Goal: Task Accomplishment & Management: Complete application form

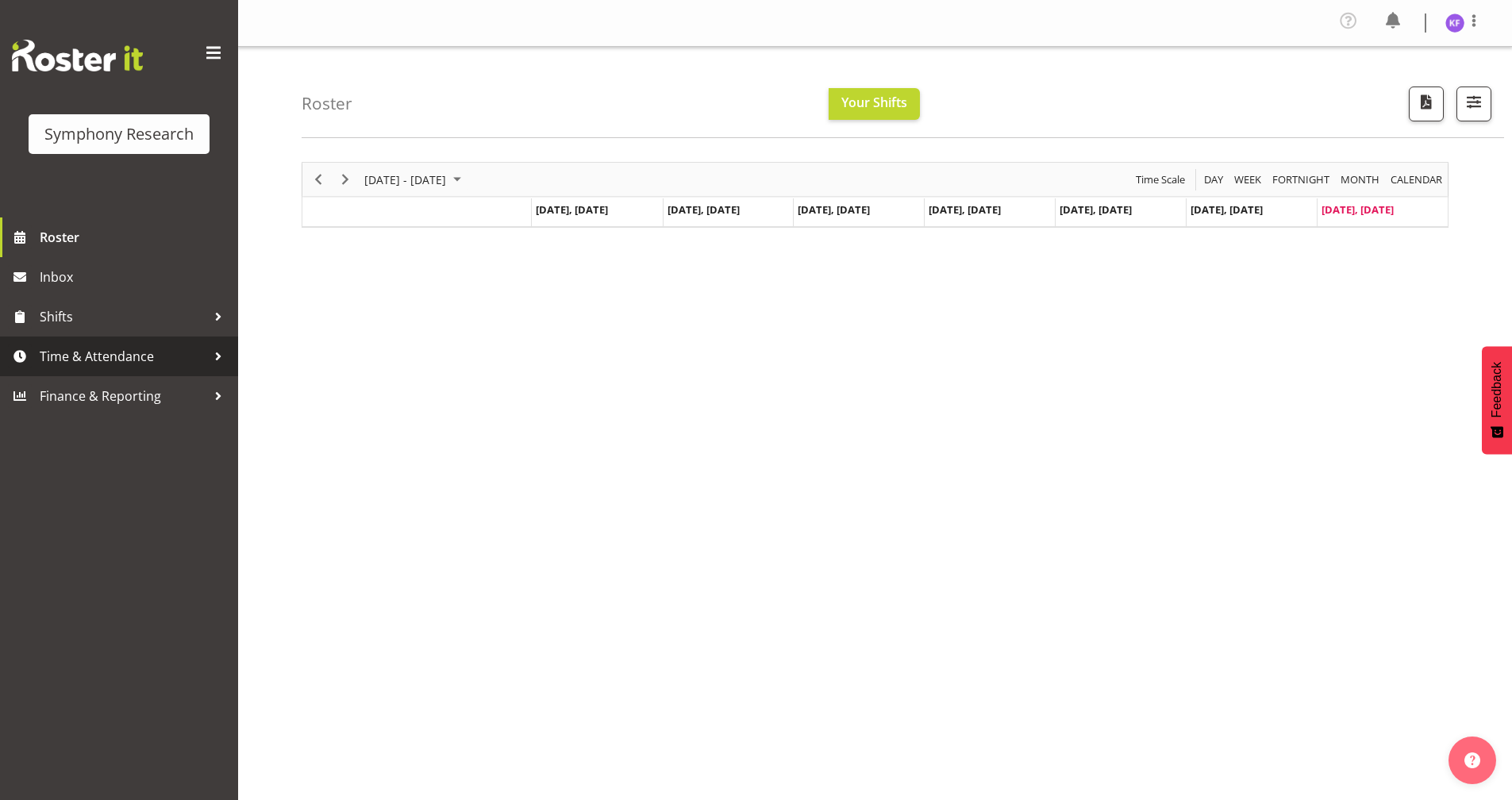
click at [147, 345] on span "Time & Attendance" at bounding box center [123, 356] width 167 height 24
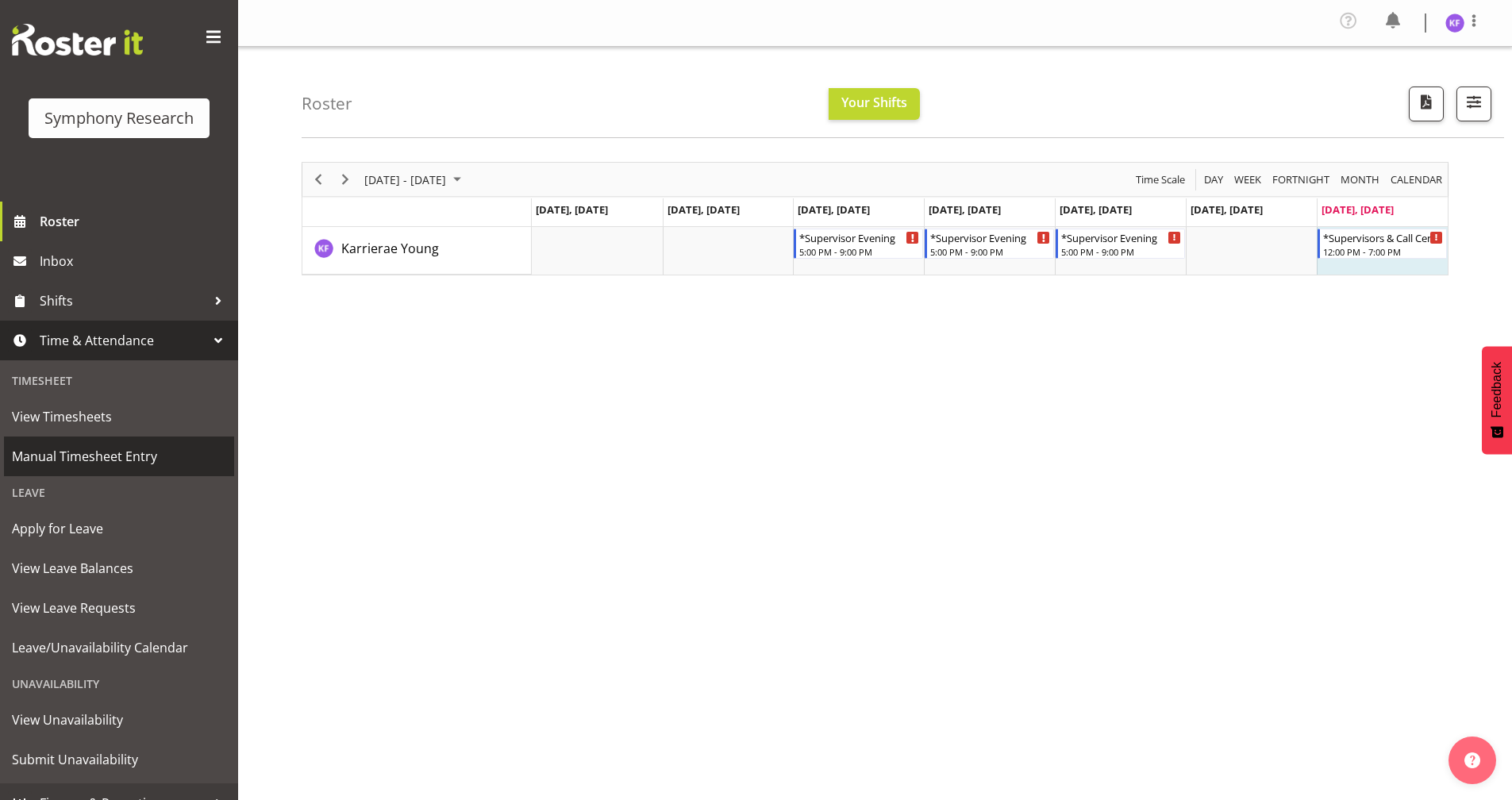
scroll to position [39, 0]
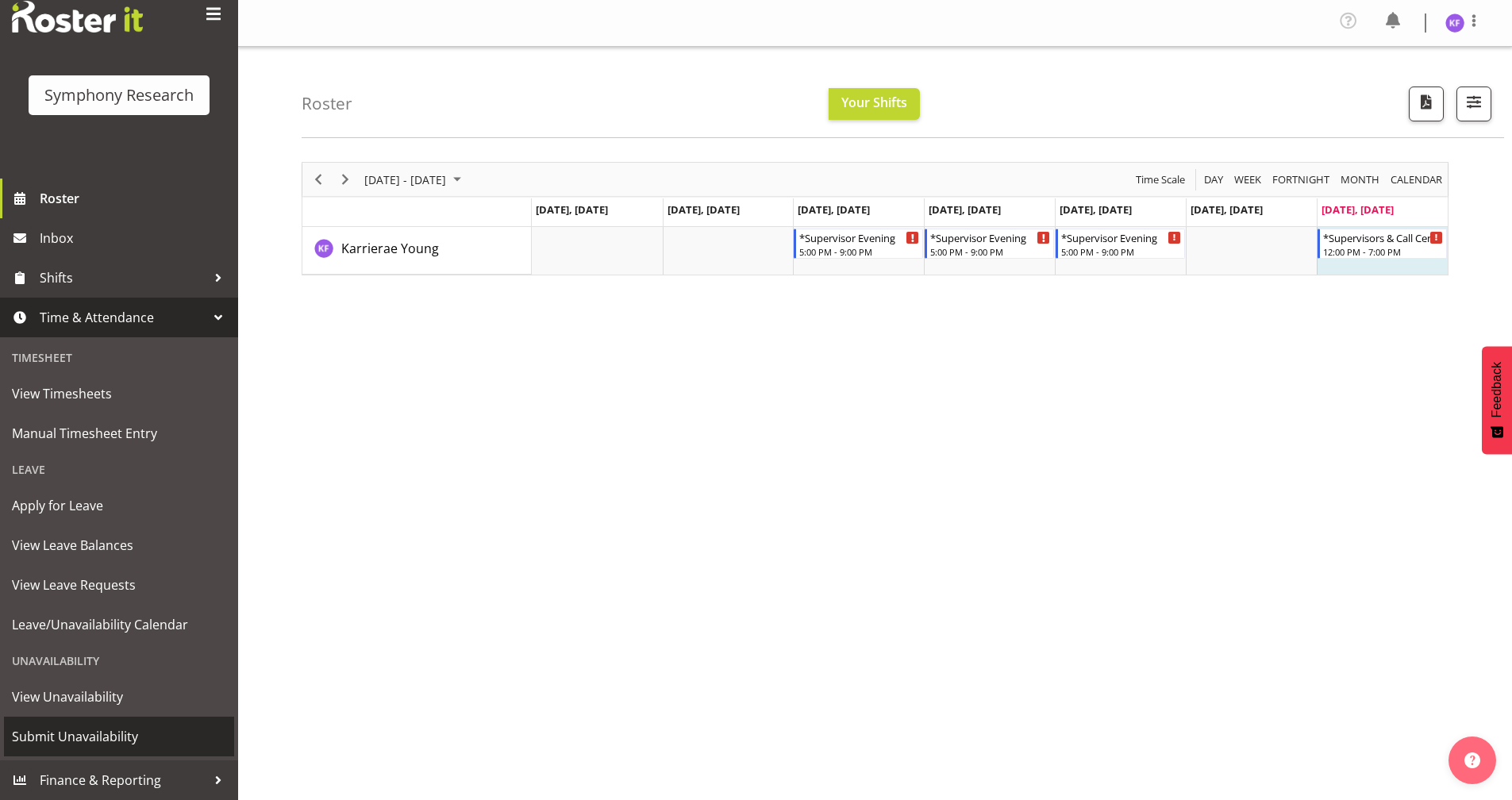
click at [96, 751] on link "Submit Unavailability" at bounding box center [119, 736] width 230 height 39
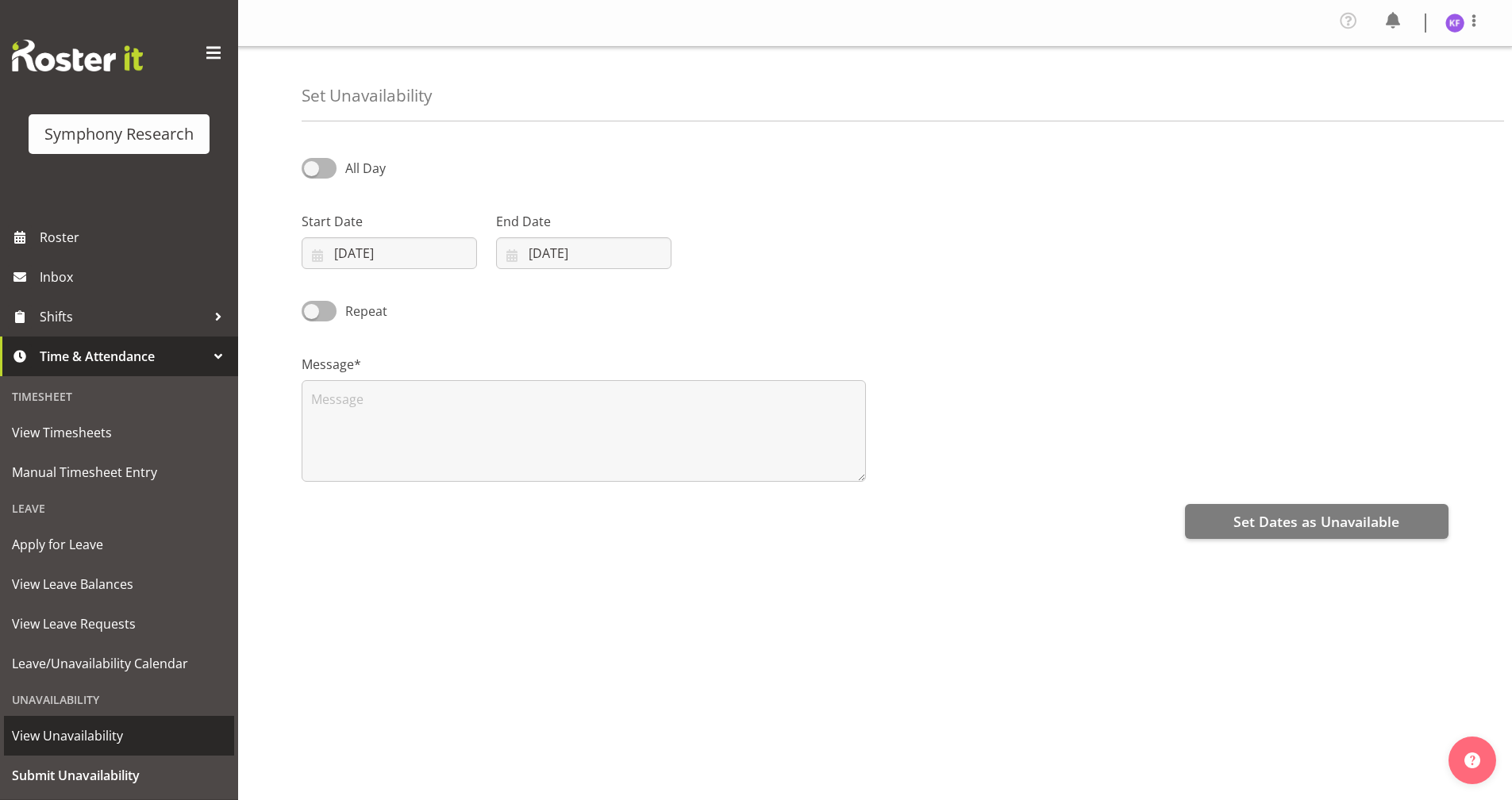
select select "8"
select select "2025"
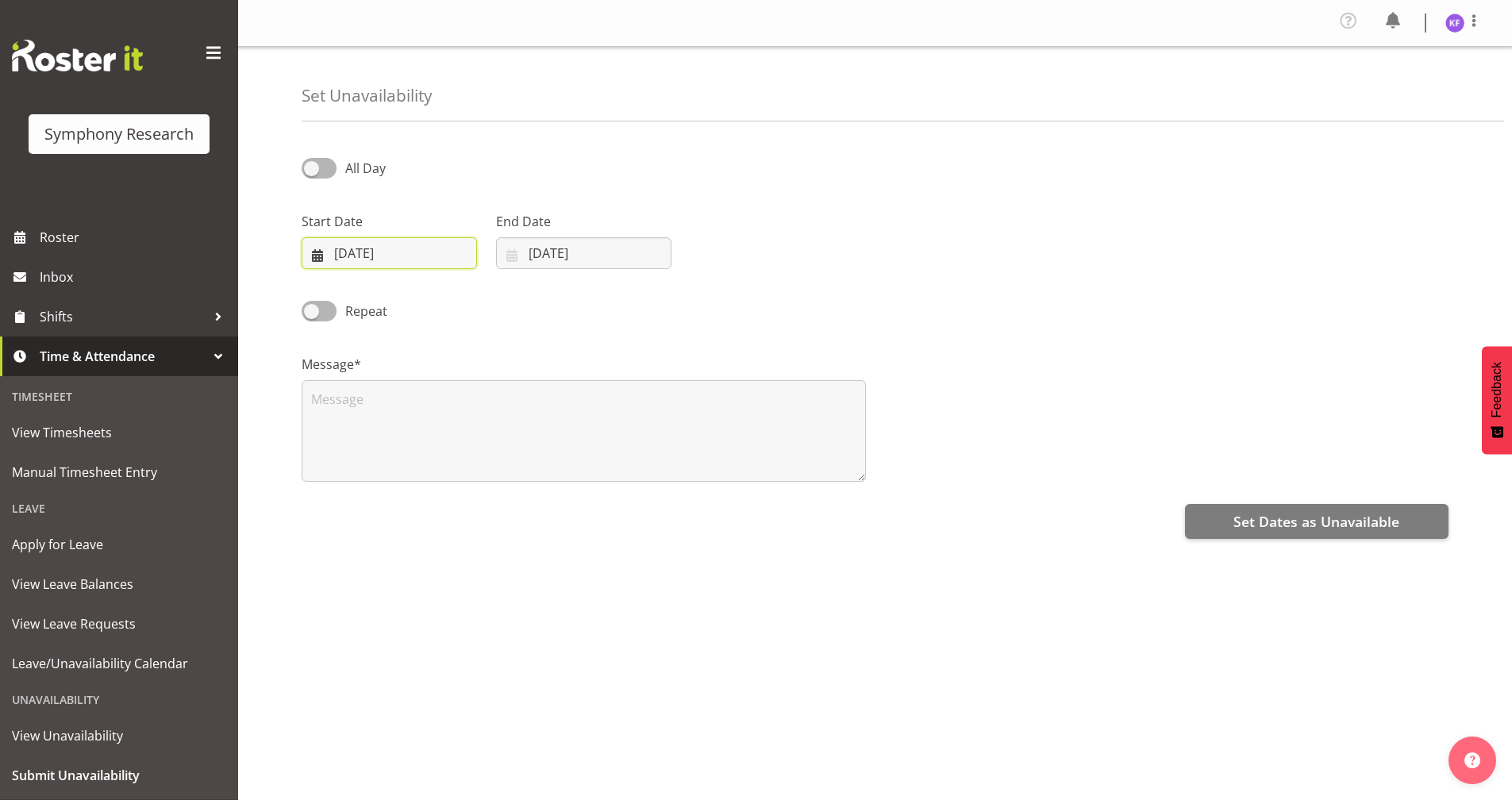
click at [320, 261] on input "[DATE]" at bounding box center [389, 253] width 175 height 32
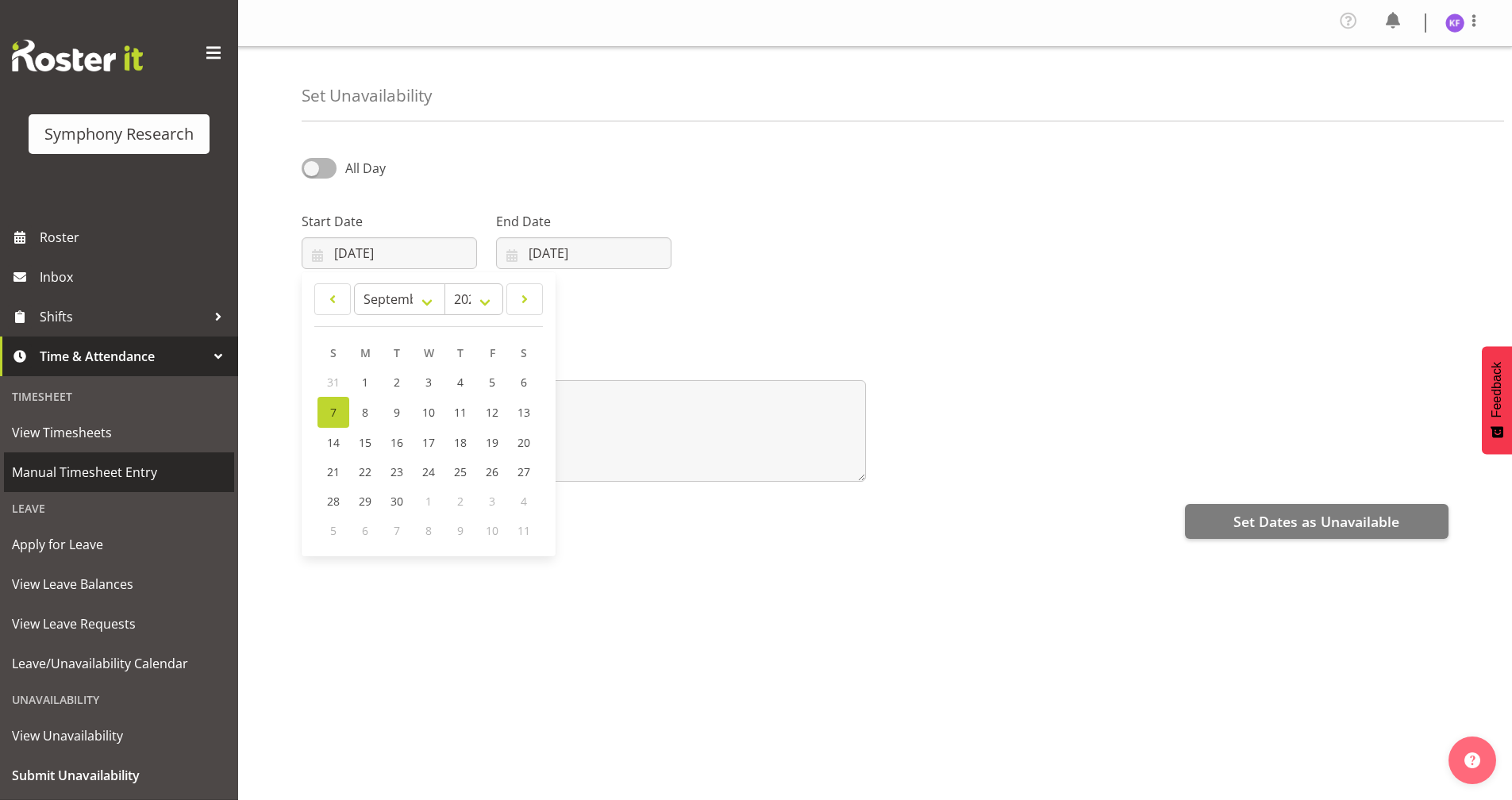
click at [132, 471] on span "Manual Timesheet Entry" at bounding box center [118, 472] width 215 height 24
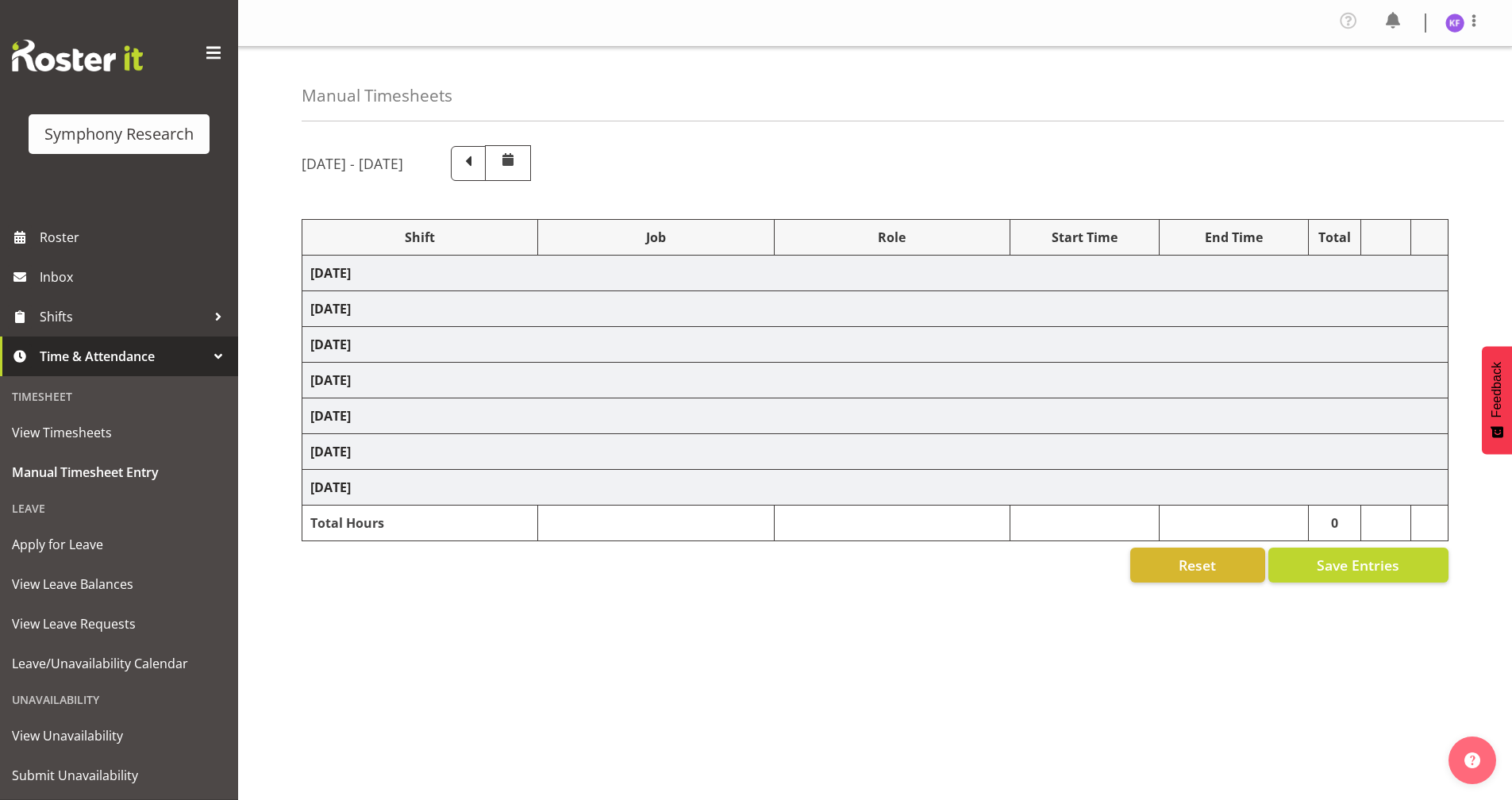
select select "41604"
select select "10527"
select select "358"
select select "41604"
select select "10527"
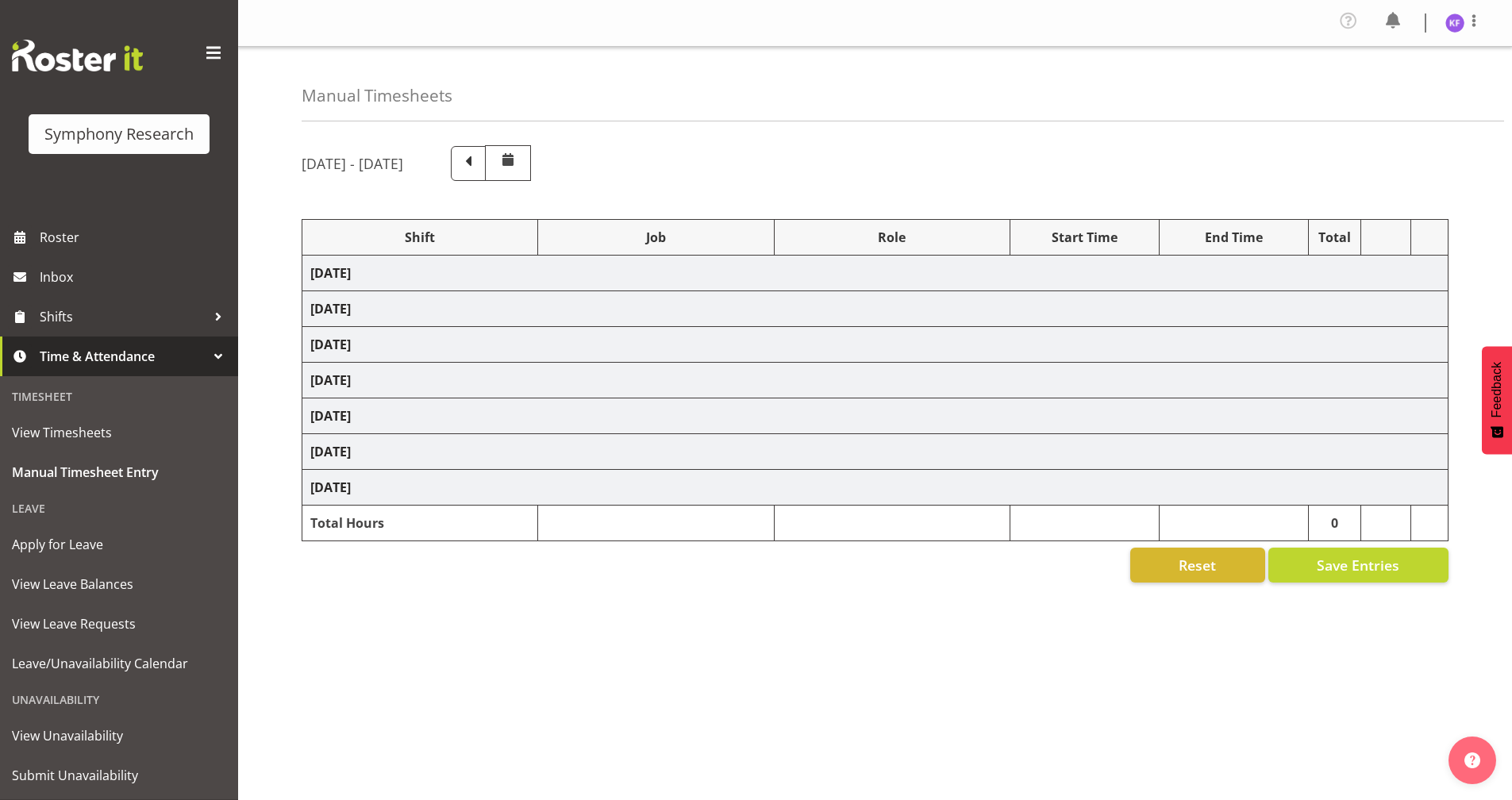
select select "358"
select select "81298"
select select "10587"
select select "358"
select select "41604"
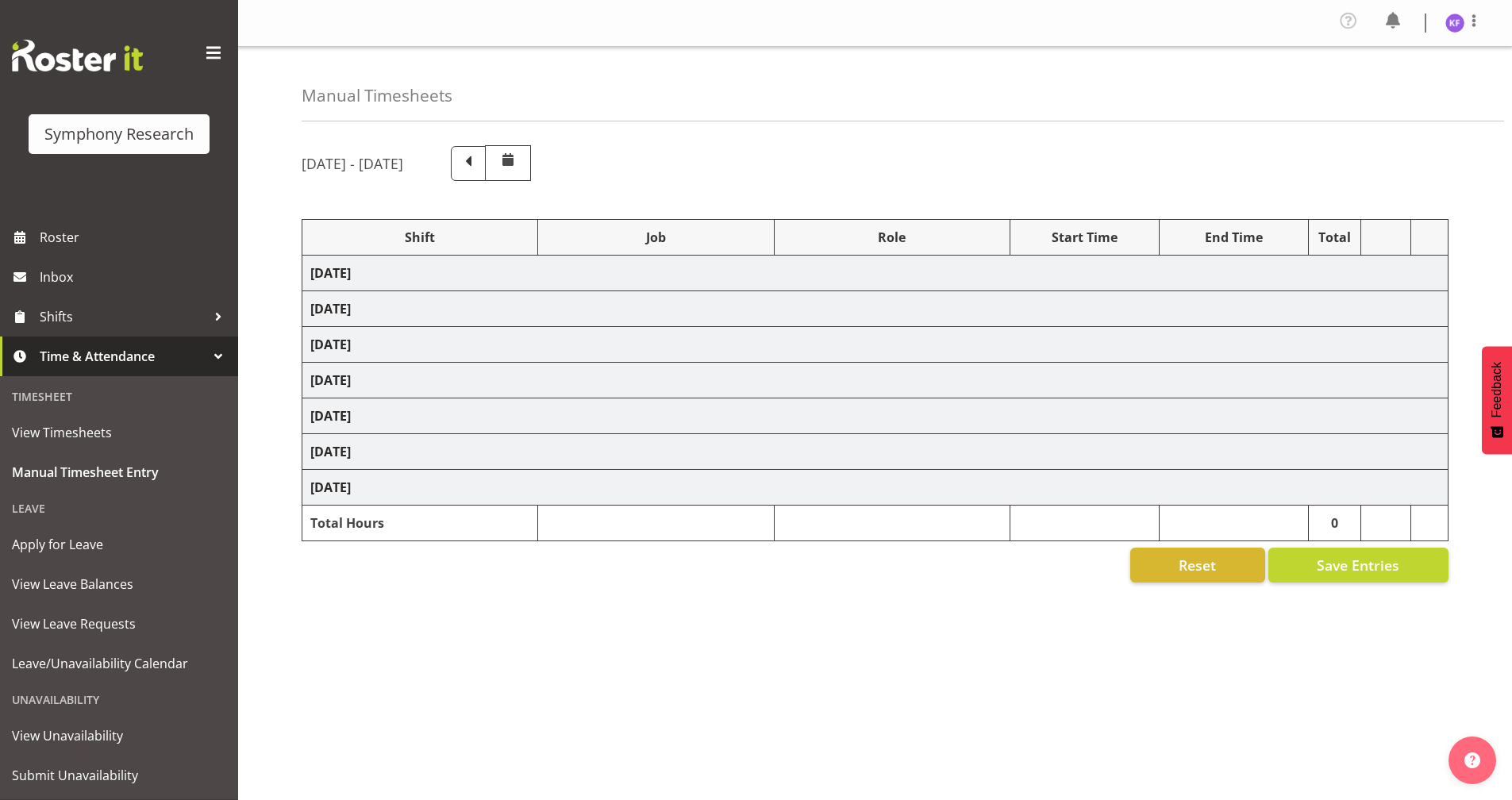
select select "10527"
select select "358"
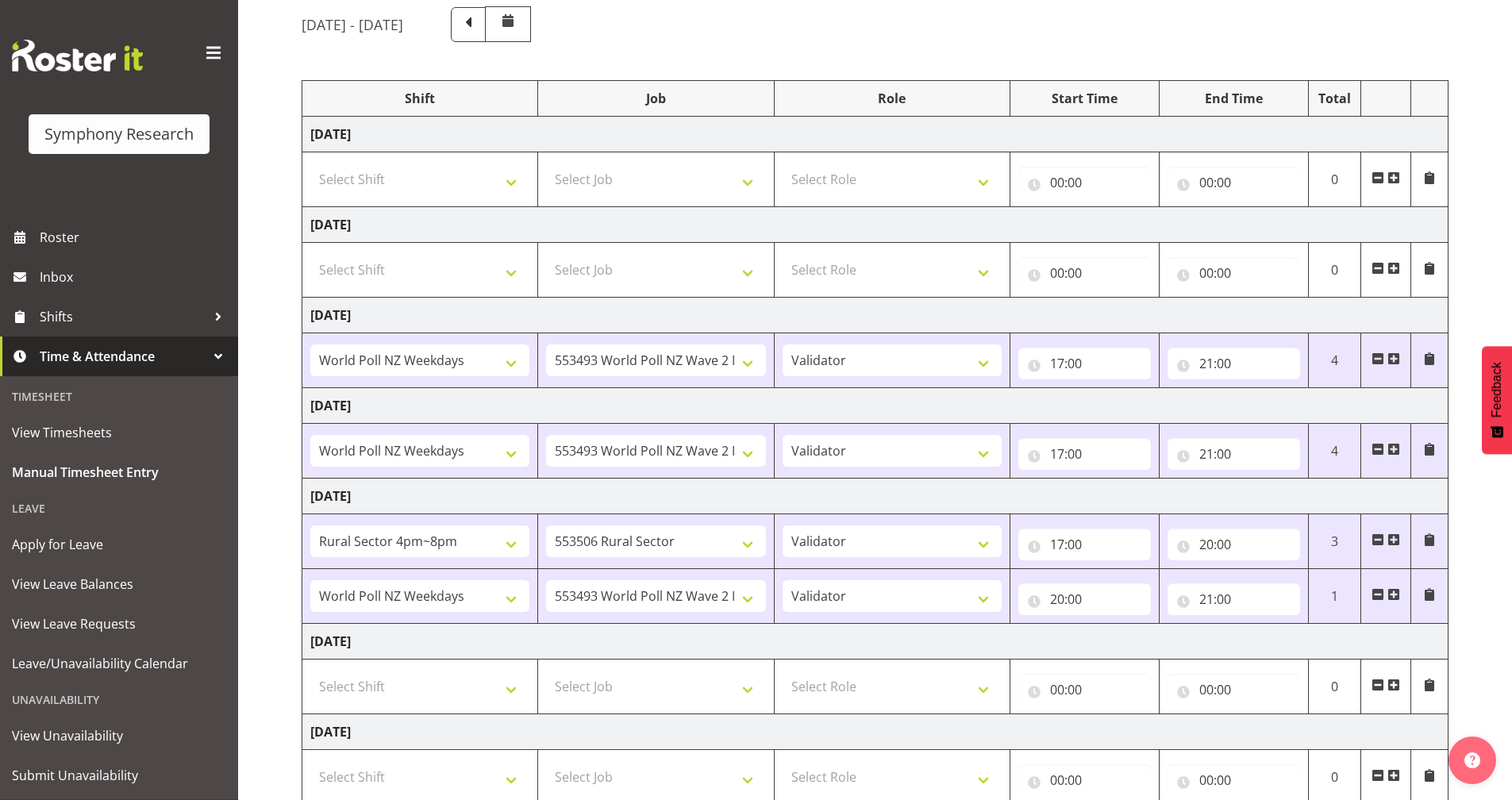
scroll to position [244, 0]
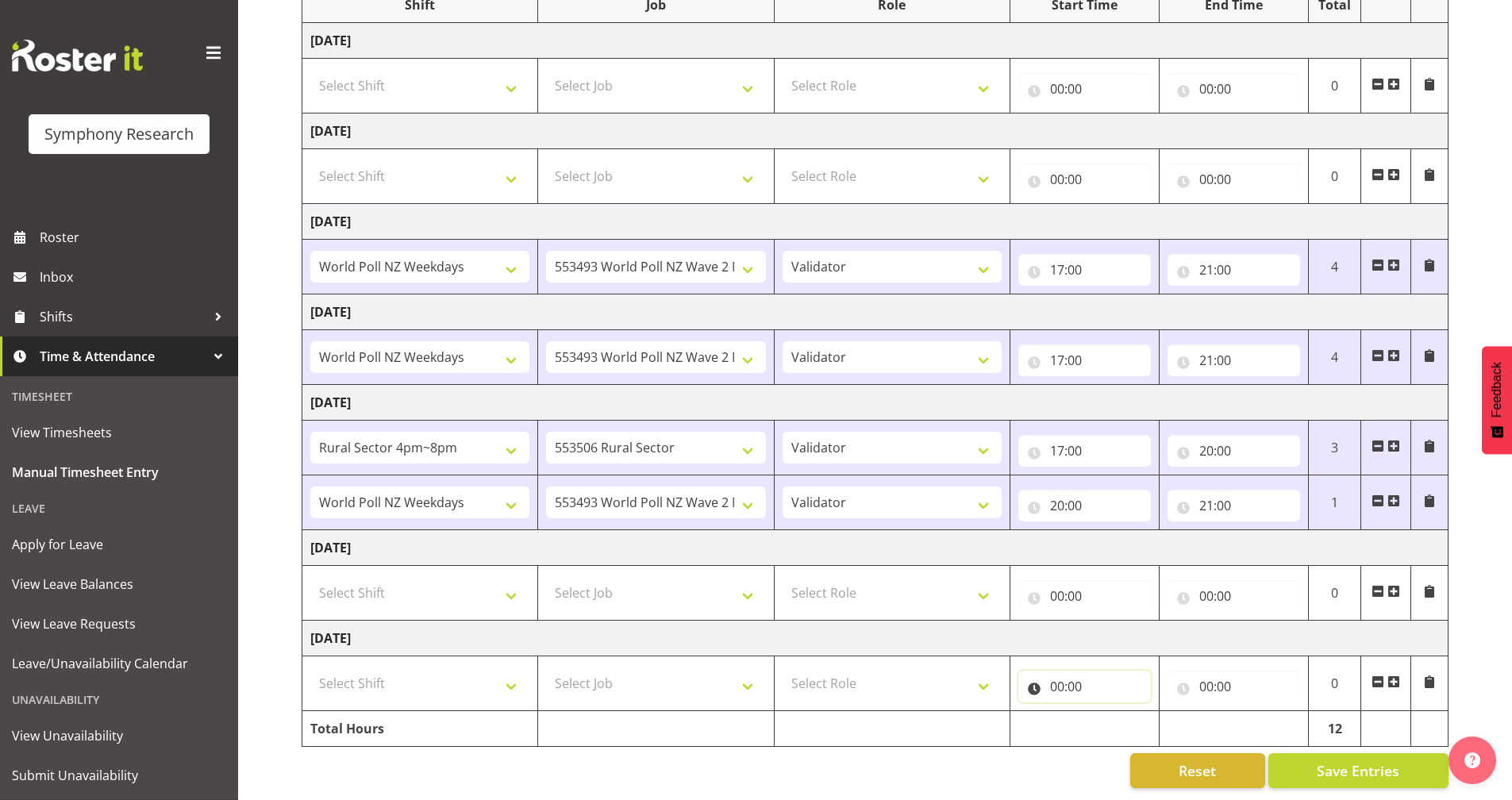
drag, startPoint x: 1038, startPoint y: 673, endPoint x: 1057, endPoint y: 691, distance: 26.2
click at [1037, 675] on input "00:00" at bounding box center [1084, 686] width 132 height 32
drag, startPoint x: 1113, startPoint y: 710, endPoint x: 1122, endPoint y: 701, distance: 12.7
click at [1113, 712] on select "00 01 02 03 04 05 06 07 08 09 10 11 12 13 14 15 16 17 18 19 20 21 22 23" at bounding box center [1126, 728] width 35 height 32
select select "12"
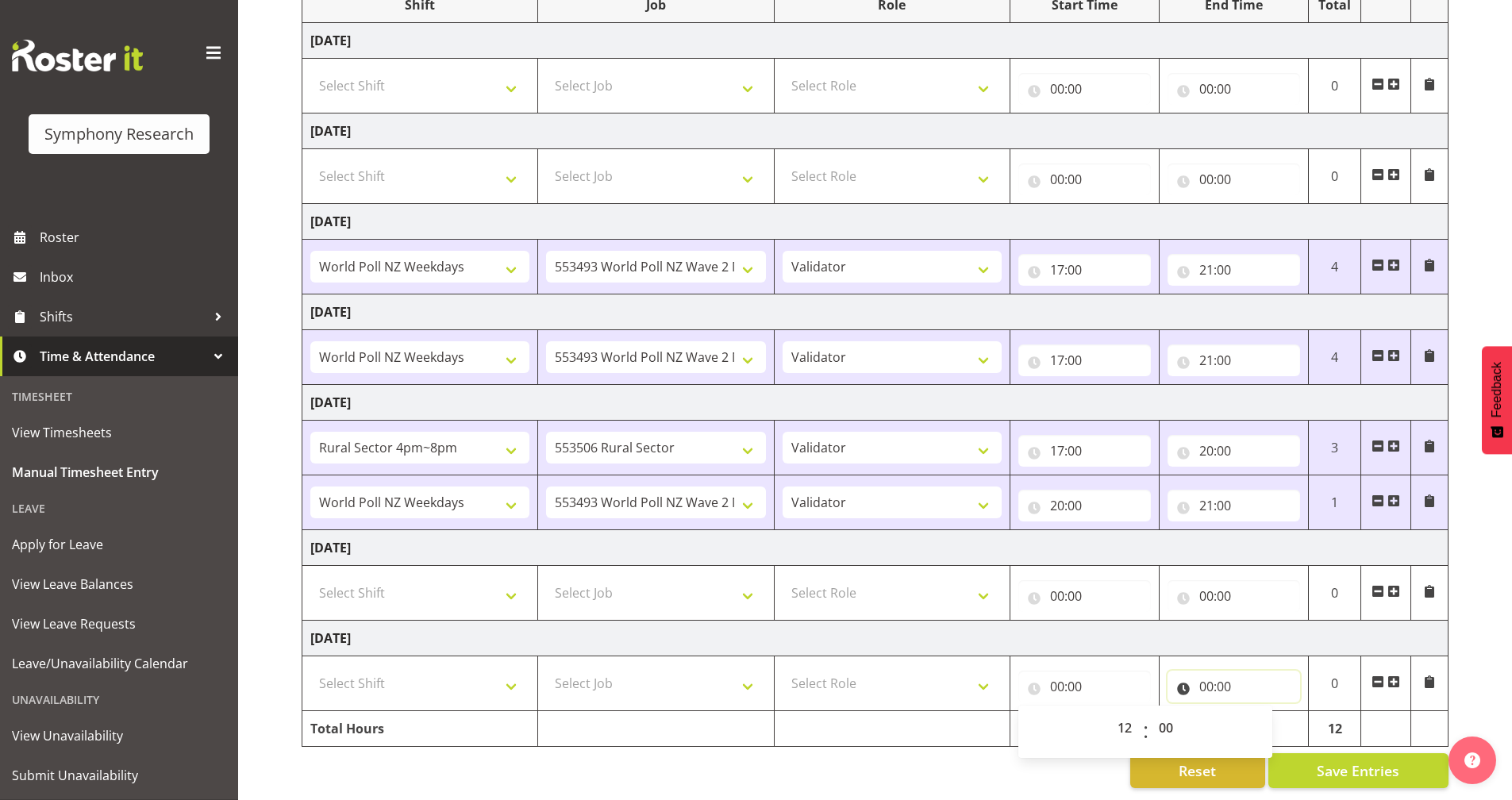
type input "12:00"
click at [1183, 680] on input "00:00" at bounding box center [1233, 686] width 132 height 32
click at [1281, 715] on select "00 01 02 03 04 05 06 07 08 09 10 11 12 13 14 15 16 17 18 19 20 21 22 23" at bounding box center [1275, 728] width 35 height 32
select select "16"
type input "16:00"
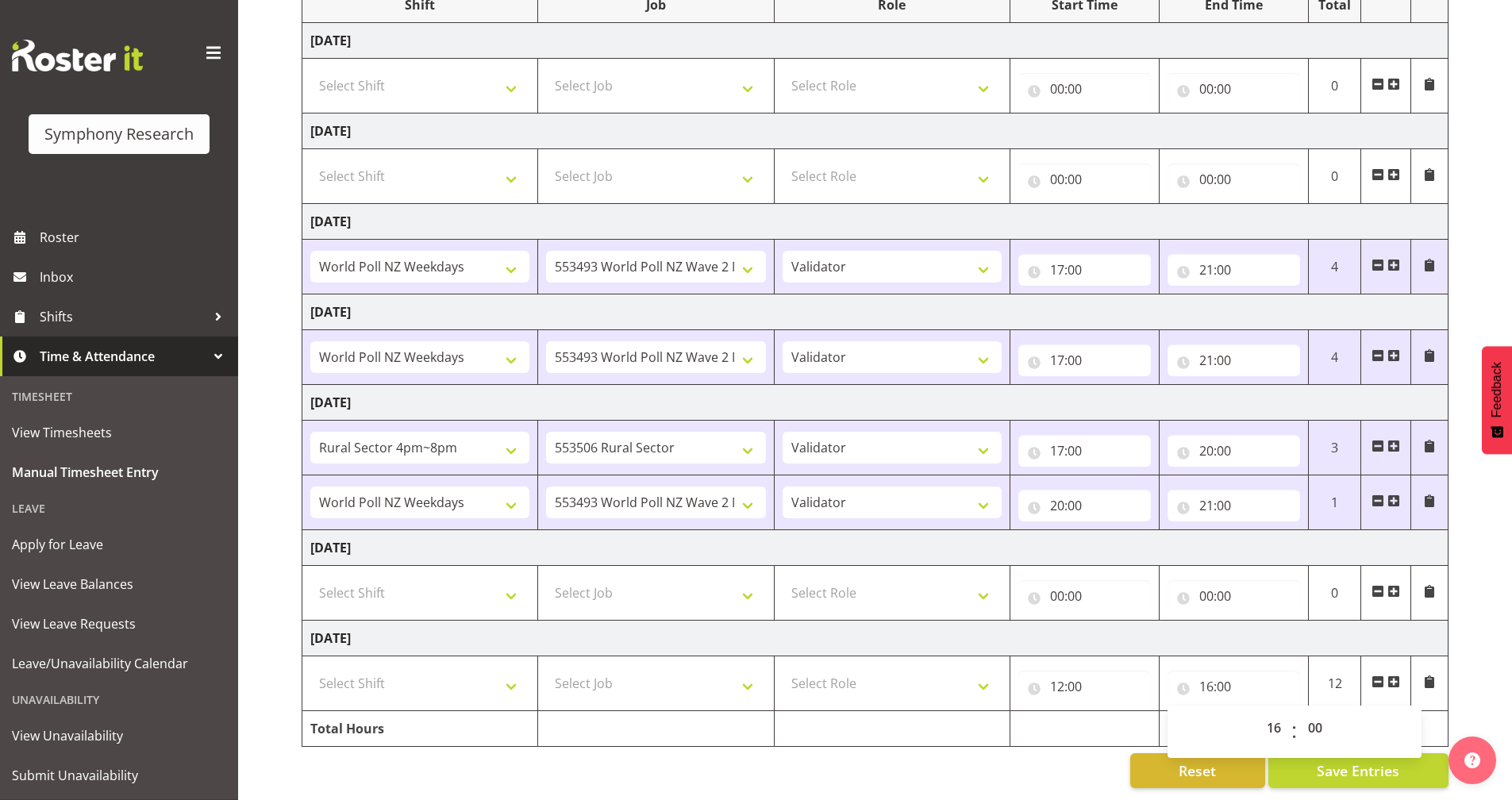
click at [1087, 753] on div "Reset Save Entries" at bounding box center [875, 770] width 1147 height 35
click at [920, 668] on select "Select Role Briefing Interviewing Validator Supervisor" at bounding box center [892, 683] width 219 height 32
select select "358"
click at [782, 668] on select "Select Role Briefing Interviewing Validator Supervisor" at bounding box center [892, 683] width 219 height 32
click at [698, 674] on select "Select Job 550060 IF Admin 553492 World Poll Aus Wave 2 Main 2025 553493 World …" at bounding box center [656, 683] width 219 height 32
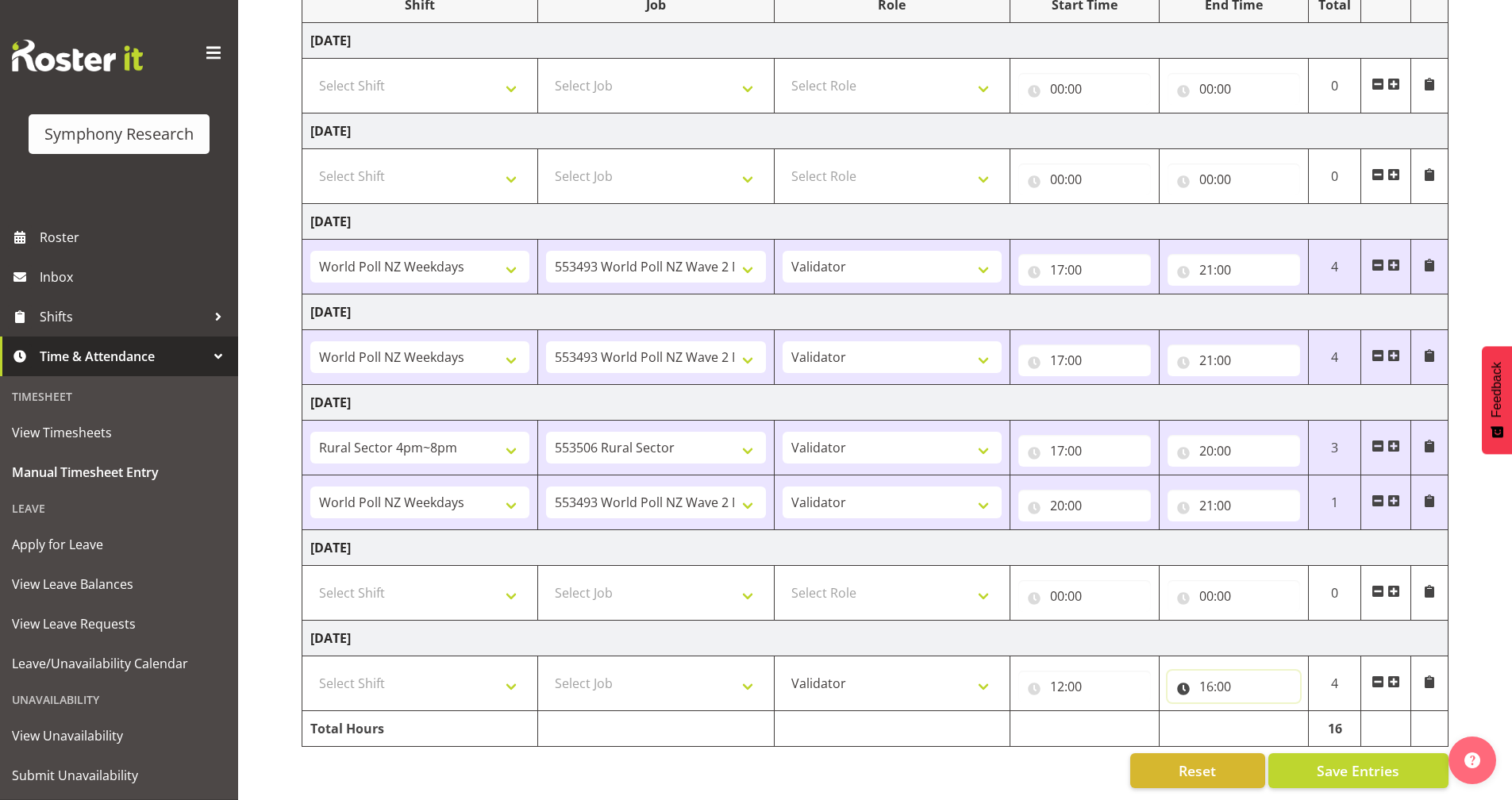
click at [1177, 685] on input "16:00" at bounding box center [1233, 686] width 132 height 32
click at [1287, 713] on select "00 01 02 03 04 05 06 07 08 09 10 11 12 13 14 15 16 17 18 19 20 21 22 23" at bounding box center [1275, 728] width 35 height 32
select select "14"
type input "14:00"
click at [1329, 718] on select "00 01 02 03 04 05 06 07 08 09 10 11 12 13 14 15 16 17 18 19 20 21 22 23 24 25 2…" at bounding box center [1317, 728] width 35 height 32
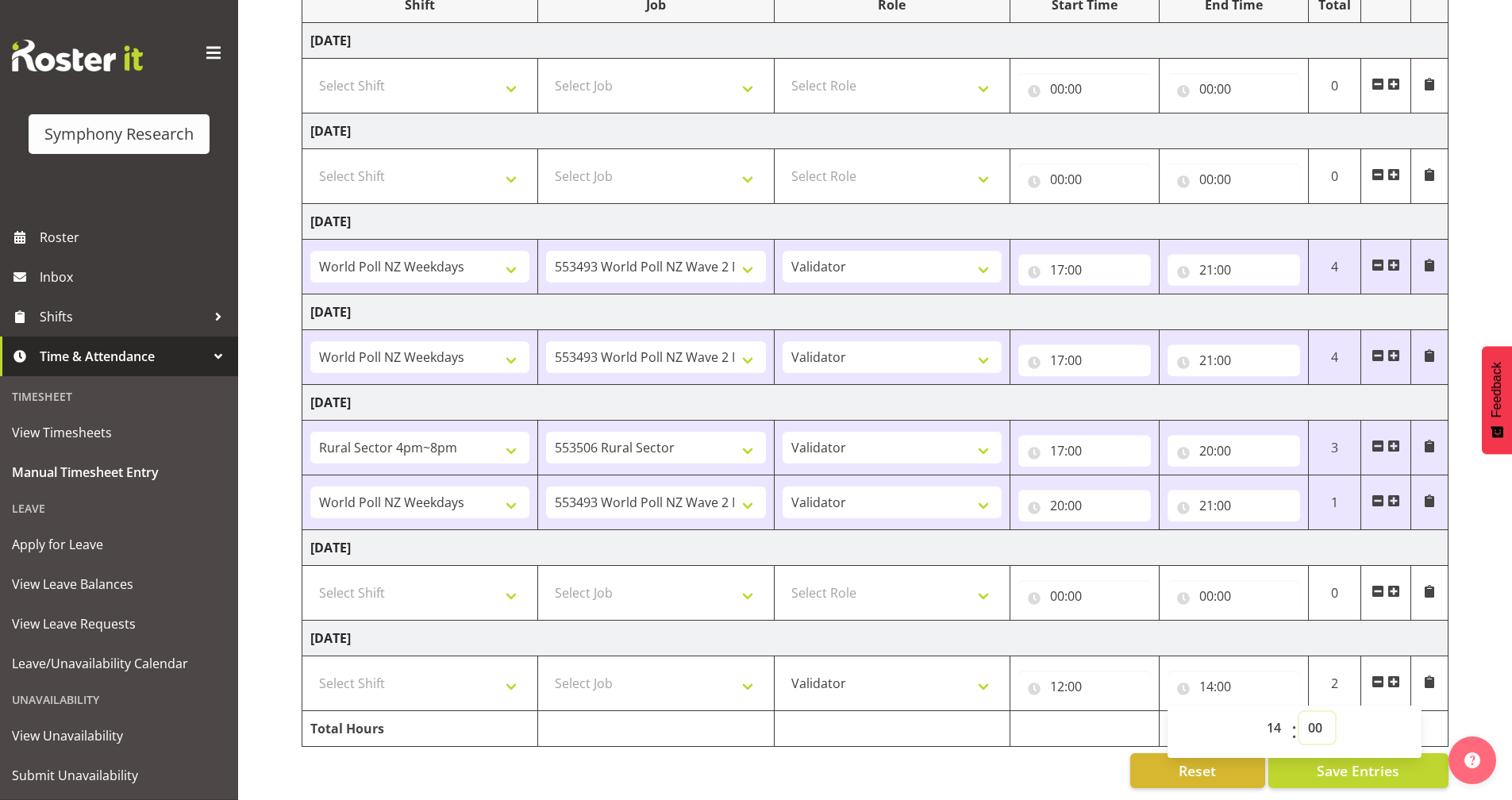
select select "30"
type input "14:30"
click at [1019, 776] on div "Reset Save Entries" at bounding box center [875, 770] width 1147 height 35
click at [630, 668] on select "Select Job 550060 IF Admin 553492 World Poll Aus Wave 2 Main 2025 553493 World …" at bounding box center [656, 683] width 219 height 32
select select "10587"
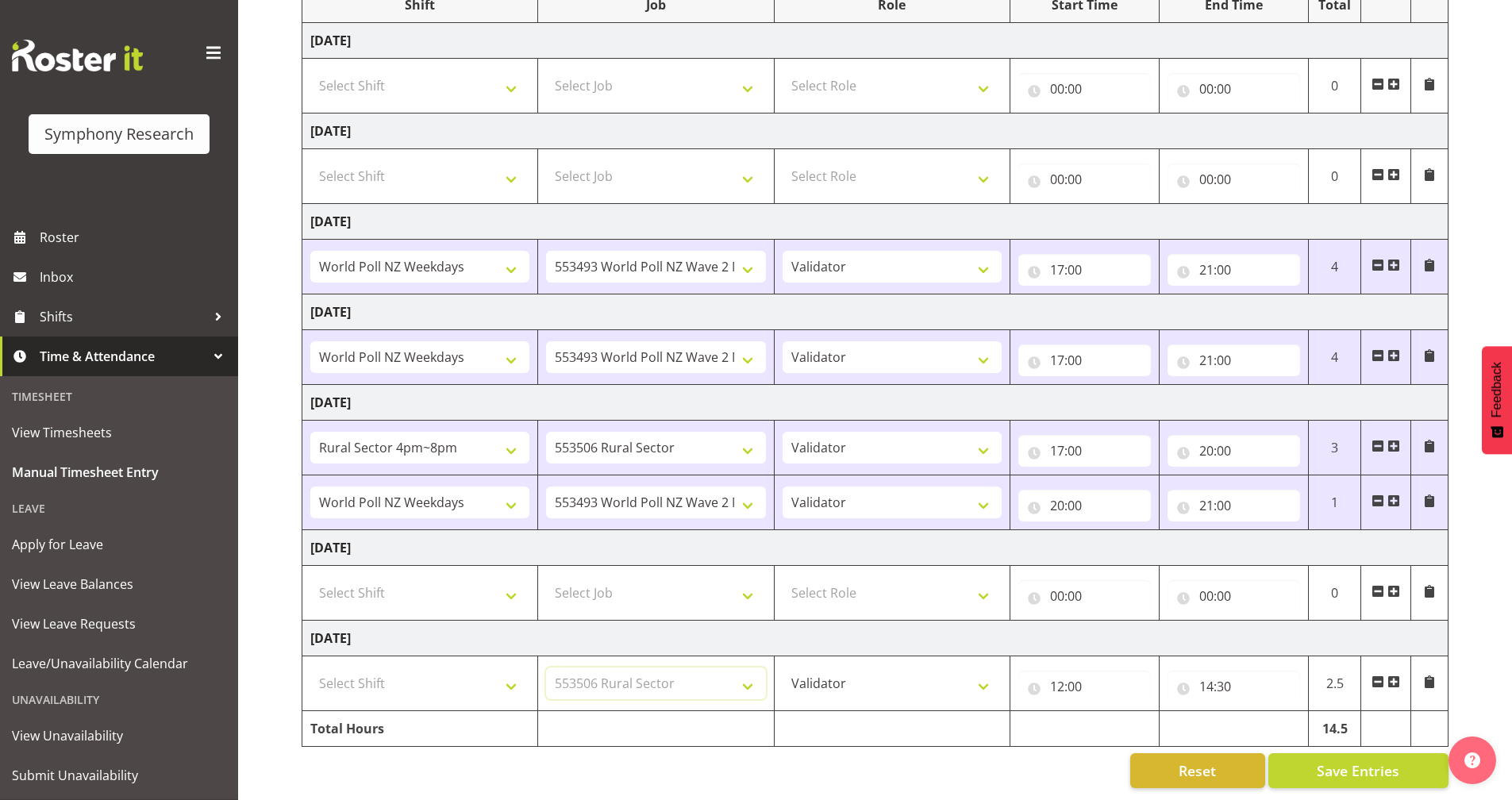
click at [546, 668] on select "Select Job 550060 IF Admin 553492 World Poll Aus Wave 2 Main 2025 553493 World …" at bounding box center [656, 683] width 219 height 32
click at [475, 676] on select "Select Shift !!Weekend Residential (Roster IT Shift Label) *Business 9/10am ~ 4…" at bounding box center [420, 683] width 219 height 32
select select "81299"
click at [310, 668] on select "Select Shift !!Weekend Residential (Roster IT Shift Label) *Business 9/10am ~ 4…" at bounding box center [420, 683] width 219 height 32
click at [1397, 675] on span at bounding box center [1394, 681] width 12 height 12
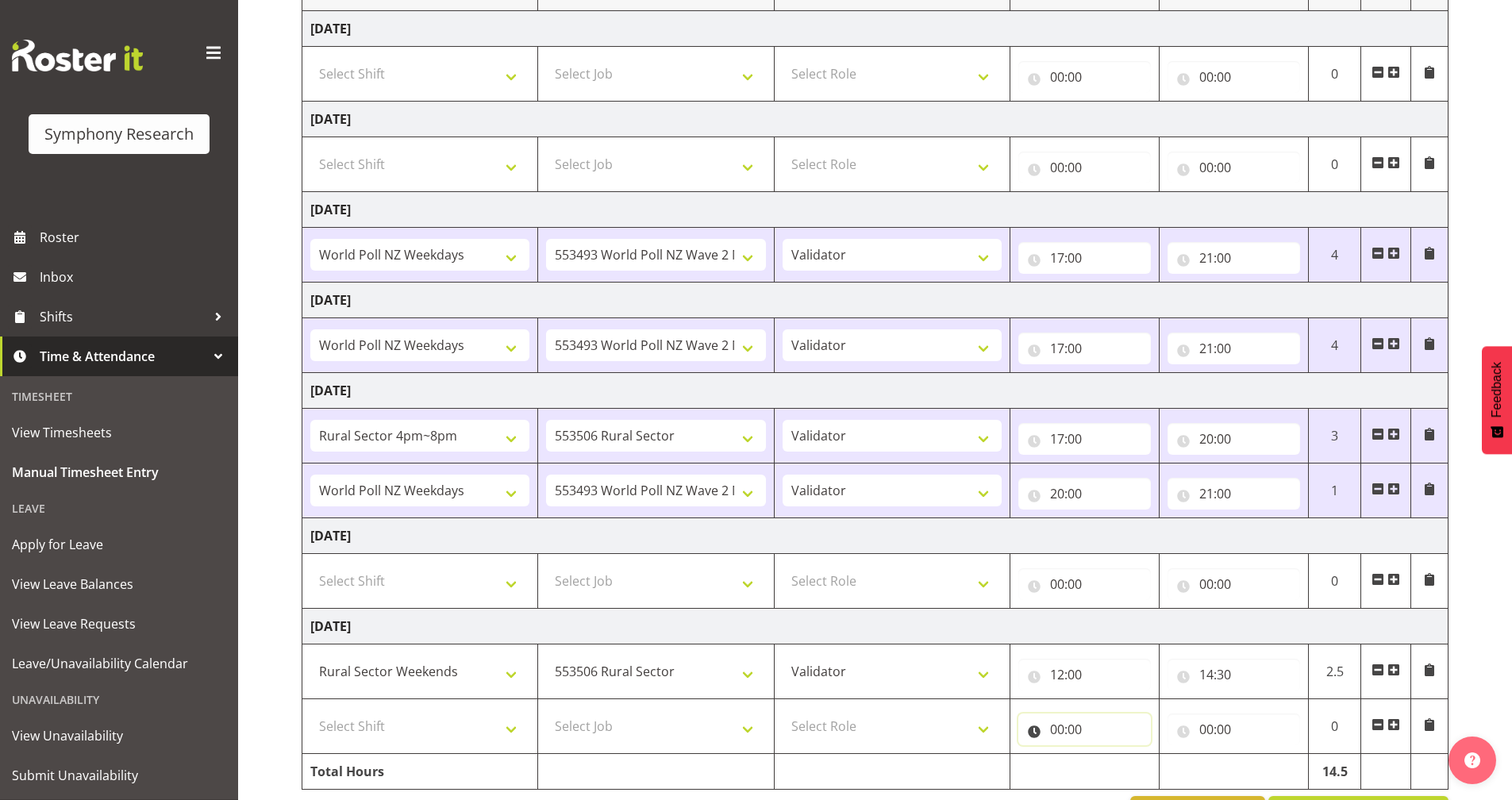
click at [1041, 728] on input "00:00" at bounding box center [1084, 728] width 132 height 32
click at [1133, 765] on select "00 01 02 03 04 05 06 07 08 09 10 11 12 13 14 15 16 17 18 19 20 21 22 23" at bounding box center [1126, 770] width 35 height 32
select select "14"
type input "14:00"
click at [1162, 761] on select "00 01 02 03 04 05 06 07 08 09 10 11 12 13 14 15 16 17 18 19 20 21 22 23 24 25 2…" at bounding box center [1167, 770] width 35 height 32
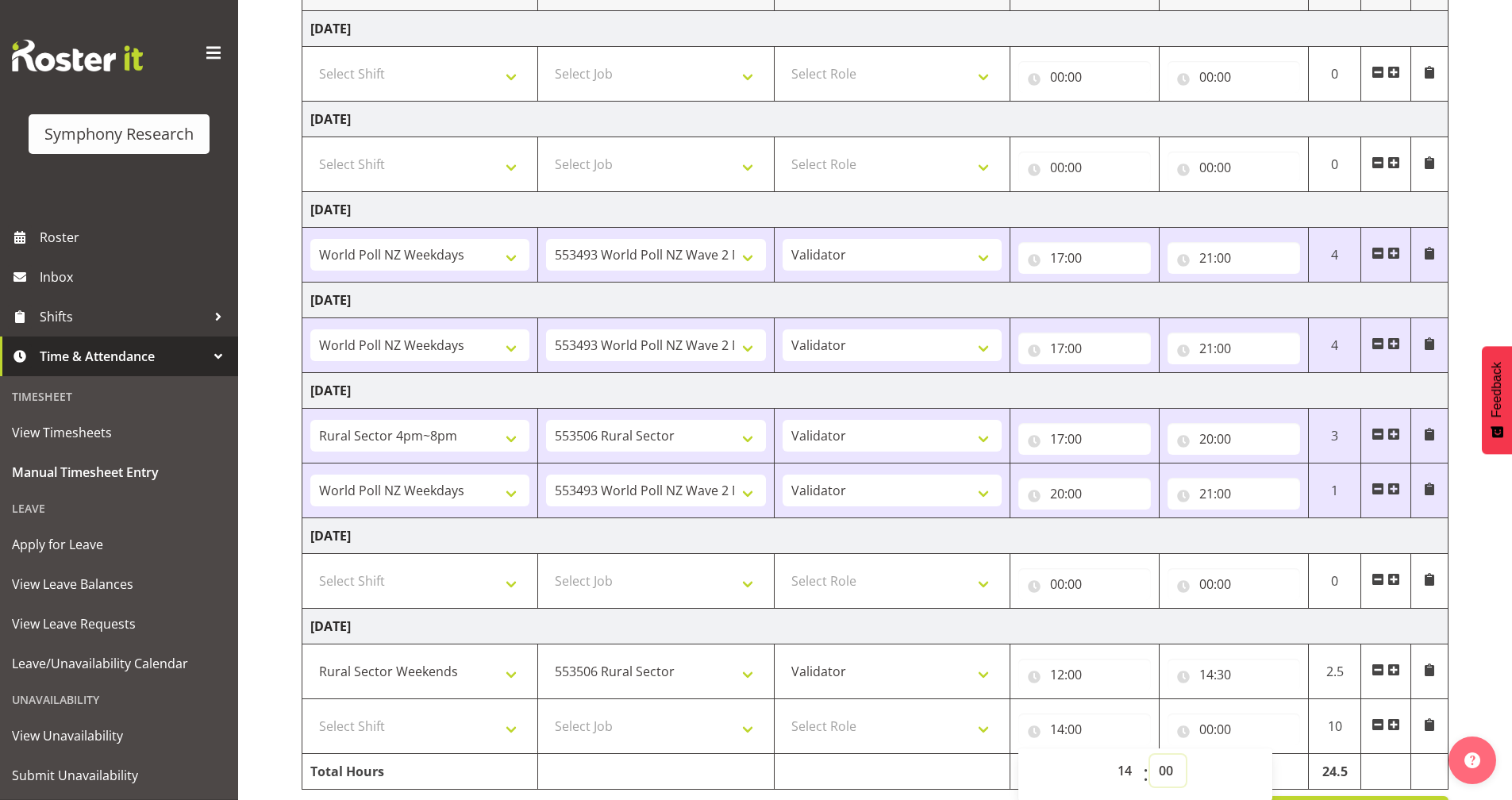
select select "30"
type input "14:30"
click at [1201, 727] on input "00:00" at bounding box center [1233, 728] width 132 height 32
click at [1267, 766] on select "00 01 02 03 04 05 06 07 08 09 10 11 12 13 14 15 16 17 18 19 20 21 22 23" at bounding box center [1275, 770] width 35 height 32
select select "16"
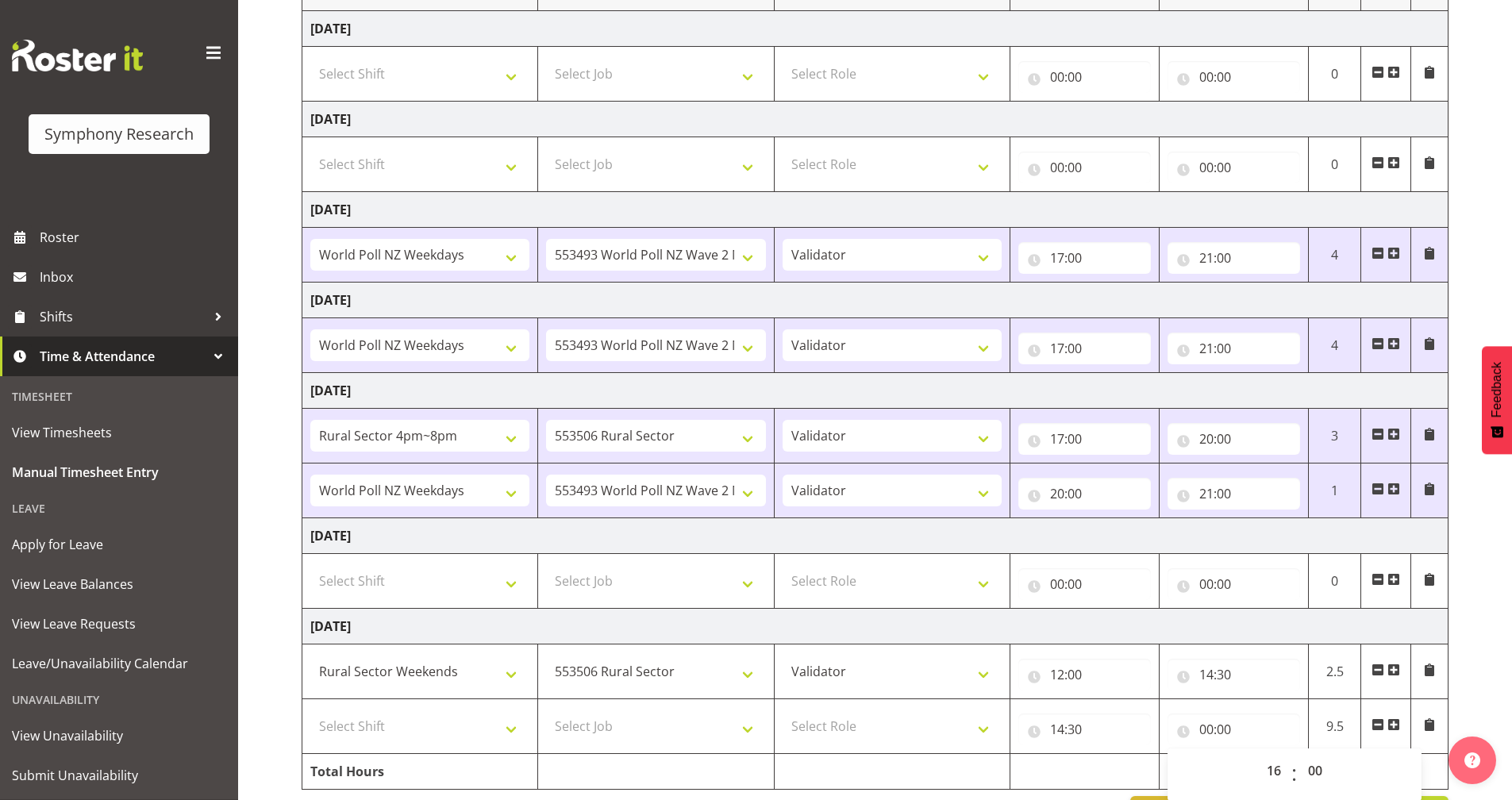
type input "16:00"
click at [1087, 760] on td at bounding box center [1084, 771] width 149 height 35
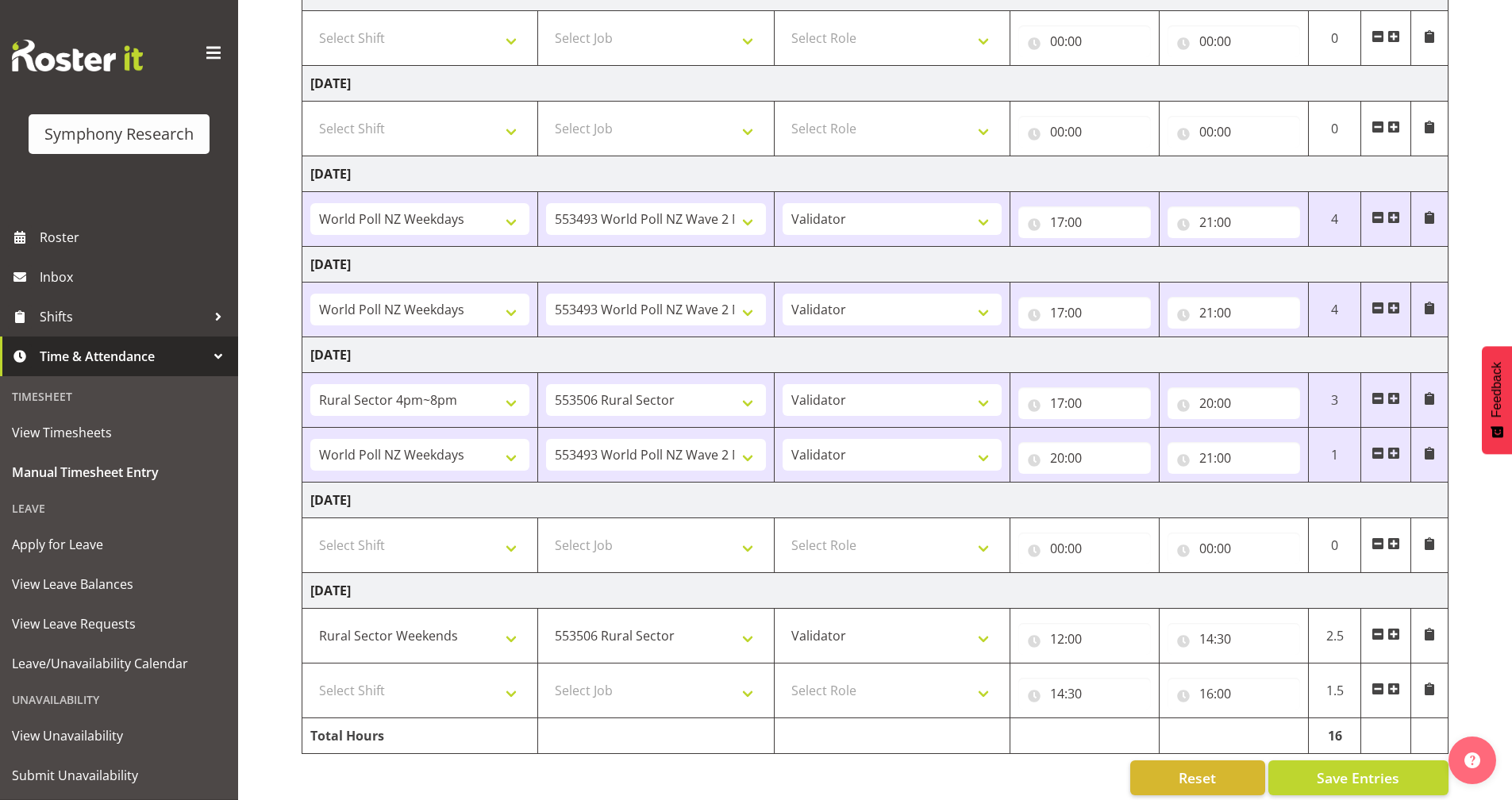
scroll to position [299, 0]
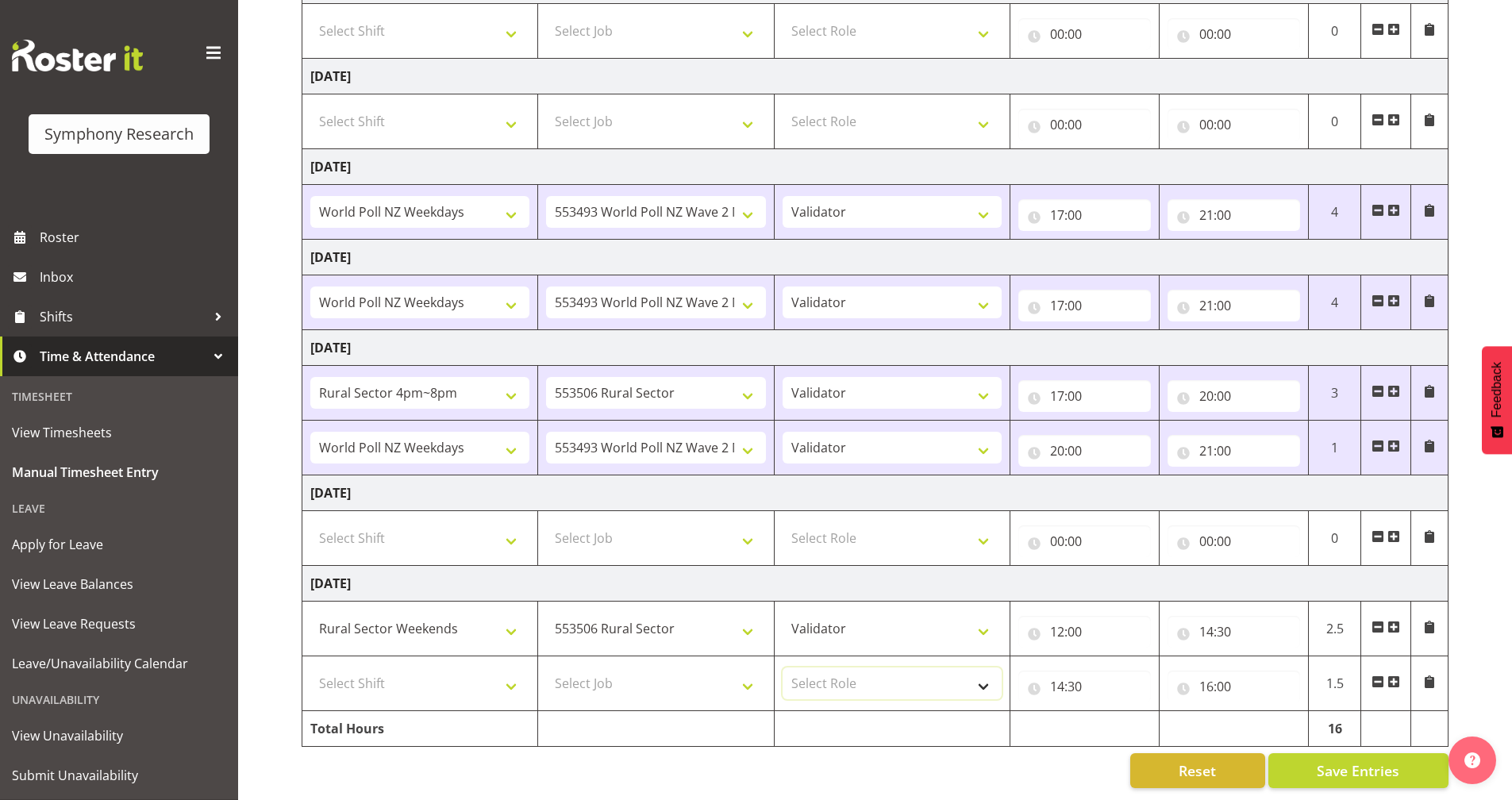
click at [915, 673] on select "Select Role Briefing Interviewing Validator Supervisor" at bounding box center [892, 683] width 219 height 32
select select "358"
click at [782, 668] on select "Select Role Briefing Interviewing Validator Supervisor" at bounding box center [892, 683] width 219 height 32
click at [656, 668] on select "Select Job 550060 IF Admin 553492 World Poll Aus Wave 2 Main 2025 553493 World …" at bounding box center [656, 683] width 219 height 32
select select "10527"
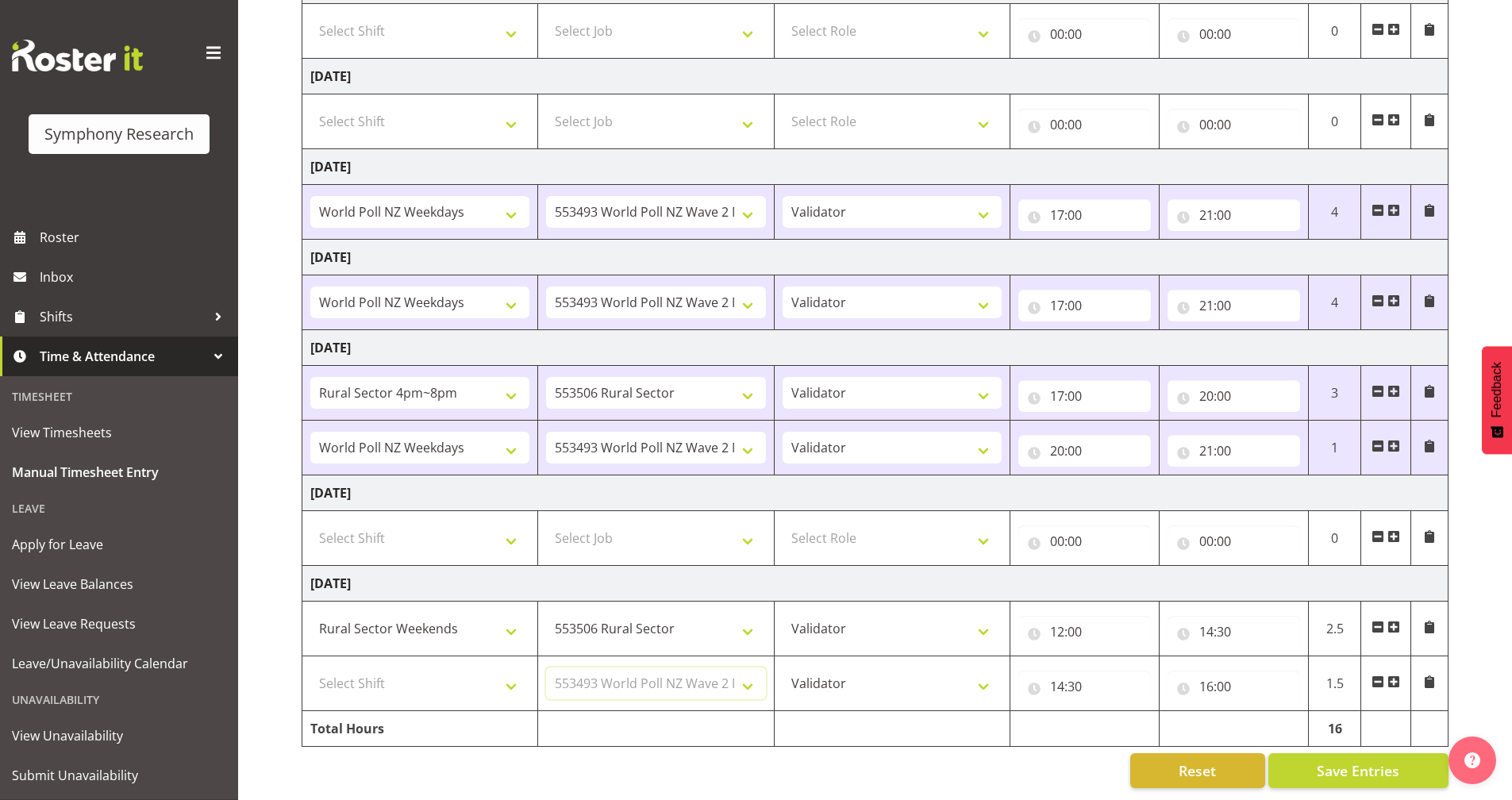
click at [546, 668] on select "Select Job 550060 IF Admin 553492 World Poll Aus Wave 2 Main 2025 553493 World …" at bounding box center [656, 683] width 219 height 32
click at [434, 668] on select "Select Shift !!Weekend Residential (Roster IT Shift Label) *Business 9/10am ~ 4…" at bounding box center [420, 683] width 219 height 32
select select "41319"
click at [310, 668] on select "Select Shift !!Weekend Residential (Roster IT Shift Label) *Business 9/10am ~ 4…" at bounding box center [420, 683] width 219 height 32
click at [1410, 761] on button "Save Entries" at bounding box center [1358, 770] width 180 height 35
